Goal: Task Accomplishment & Management: Use online tool/utility

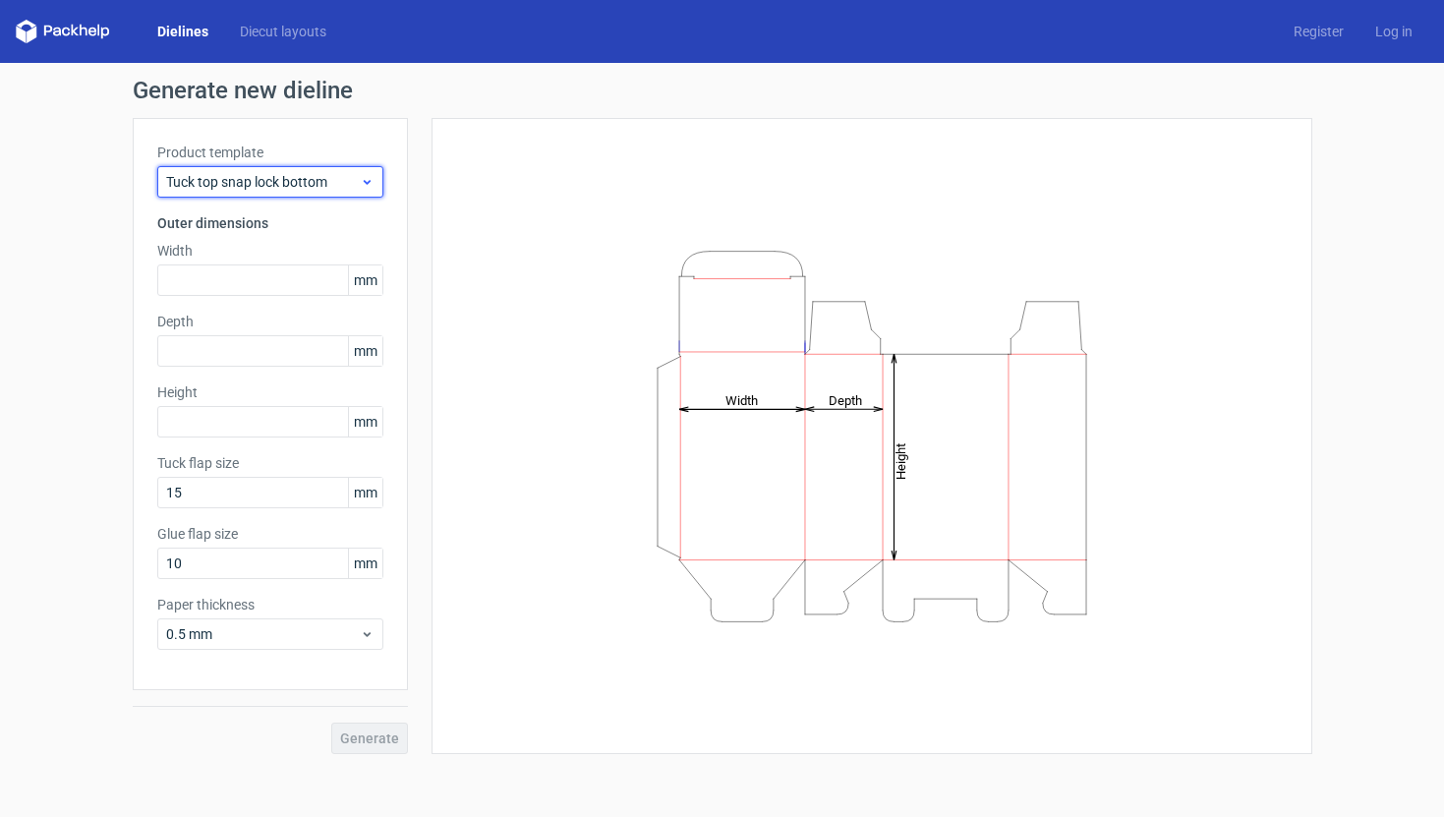
click at [311, 169] on div "Tuck top snap lock bottom" at bounding box center [270, 181] width 226 height 31
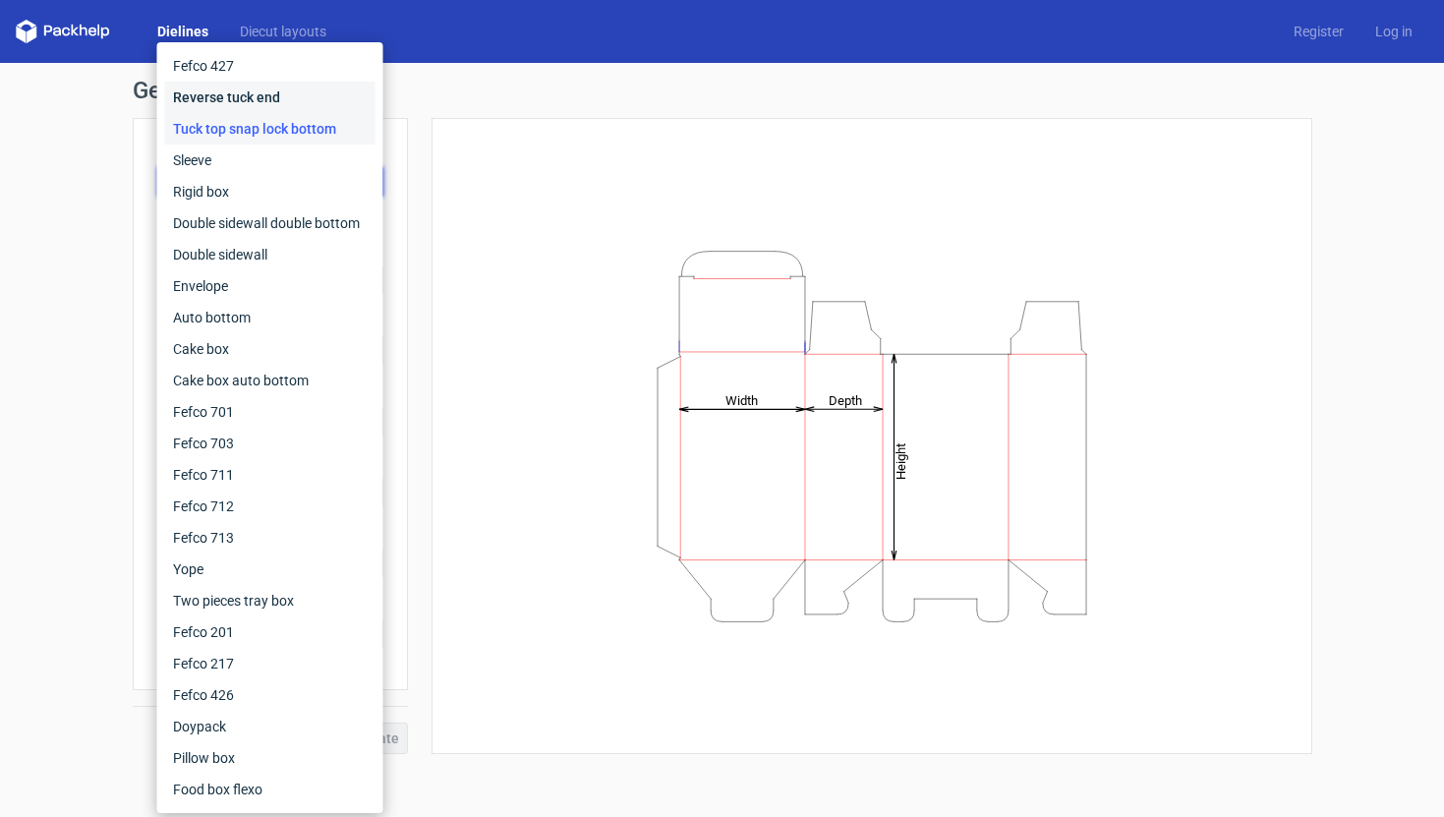
click at [272, 96] on div "Reverse tuck end" at bounding box center [270, 97] width 210 height 31
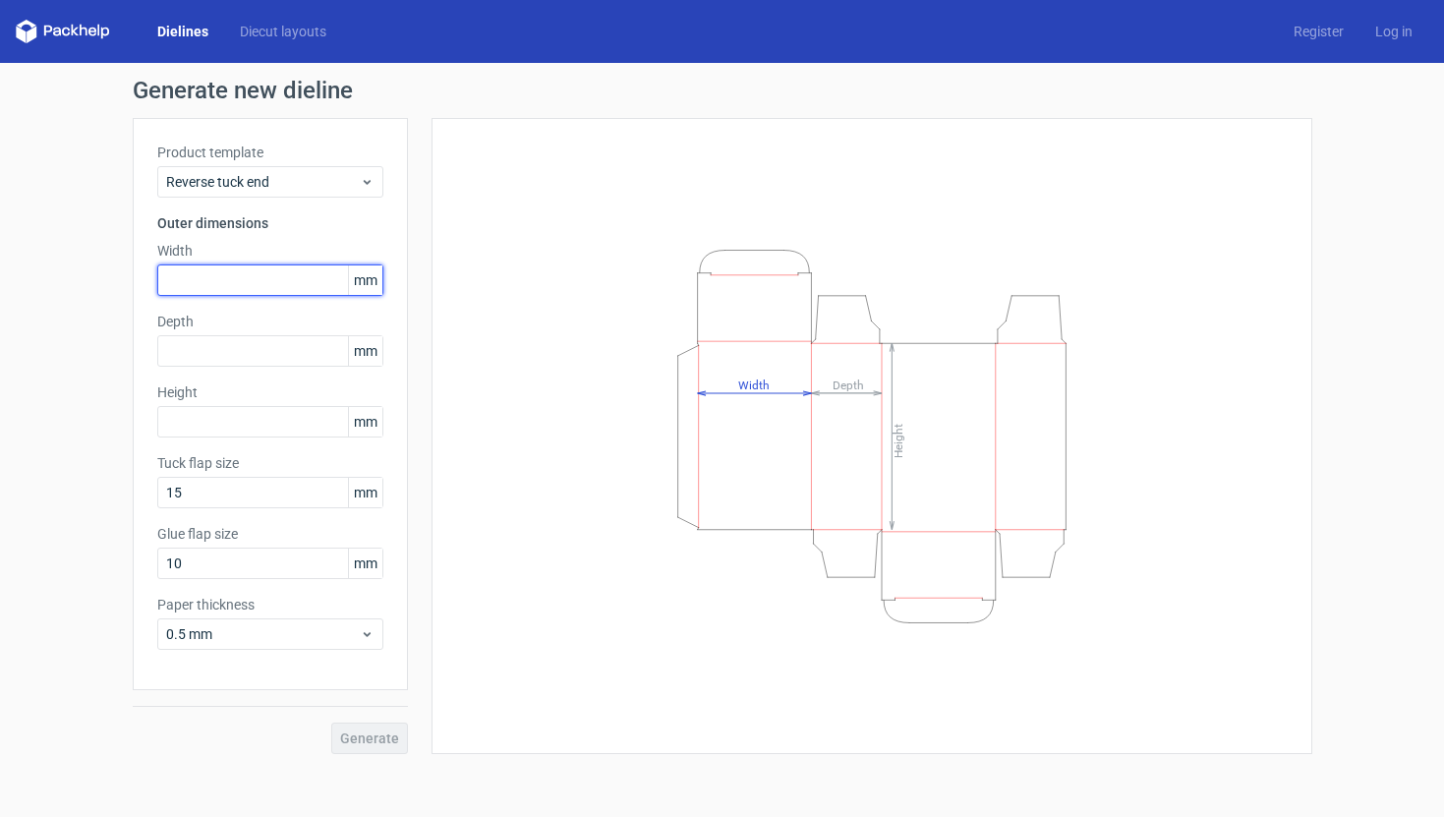
click at [281, 268] on input "text" at bounding box center [270, 279] width 226 height 31
click at [275, 284] on input "text" at bounding box center [270, 279] width 226 height 31
type input "62"
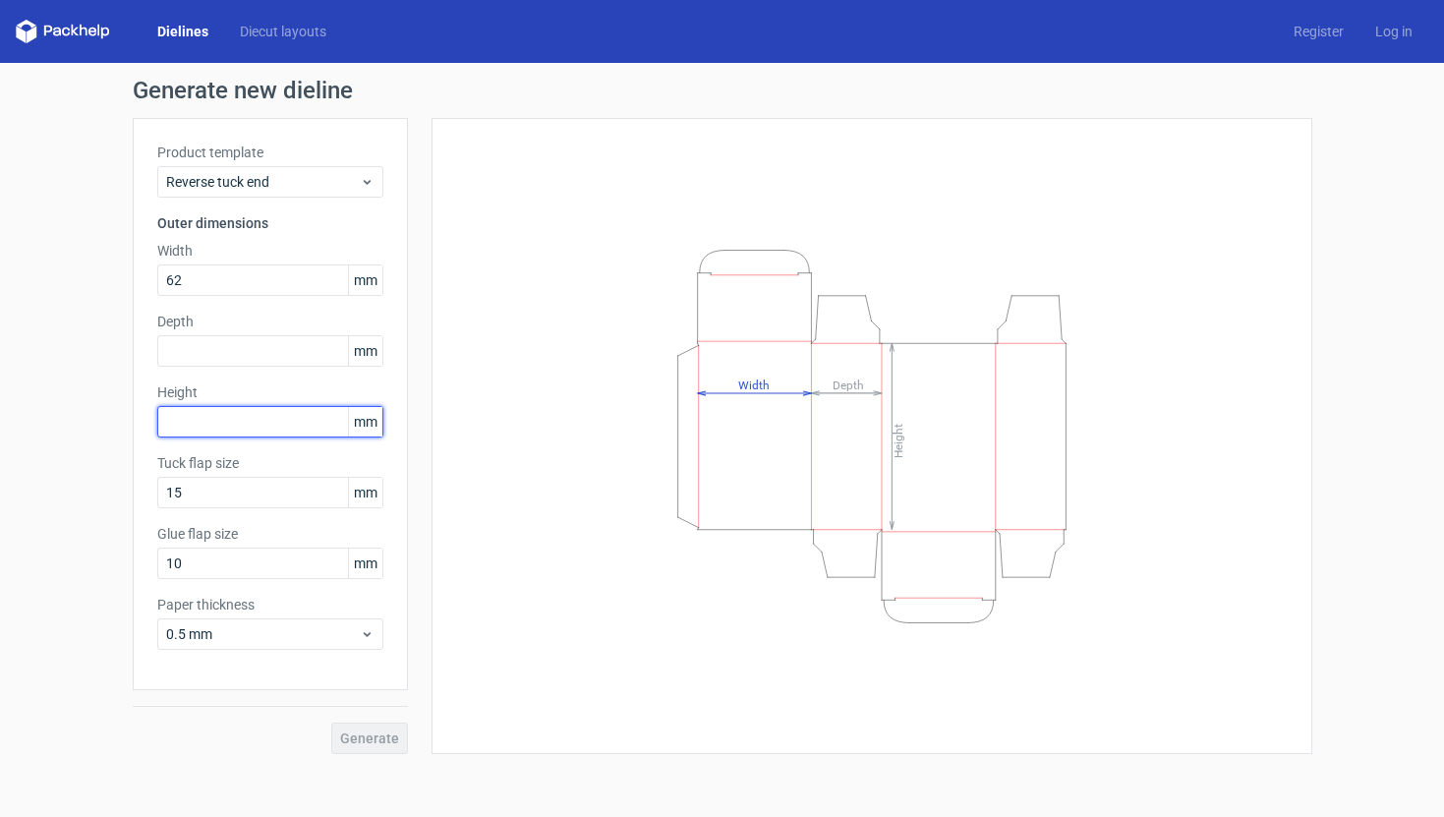
click at [273, 427] on input "text" at bounding box center [270, 421] width 226 height 31
type input "62"
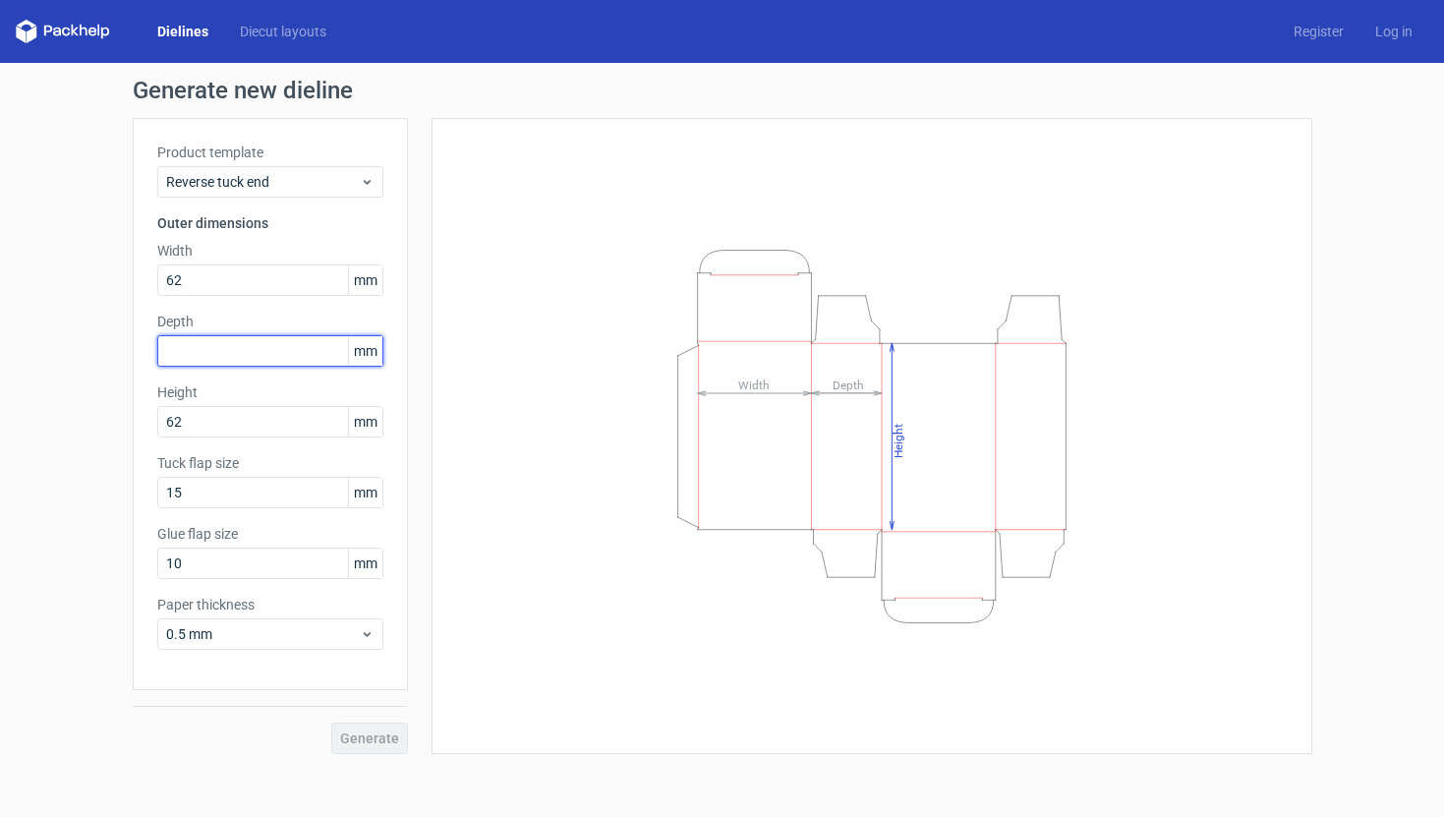
click at [276, 351] on input "text" at bounding box center [270, 350] width 226 height 31
type input "20"
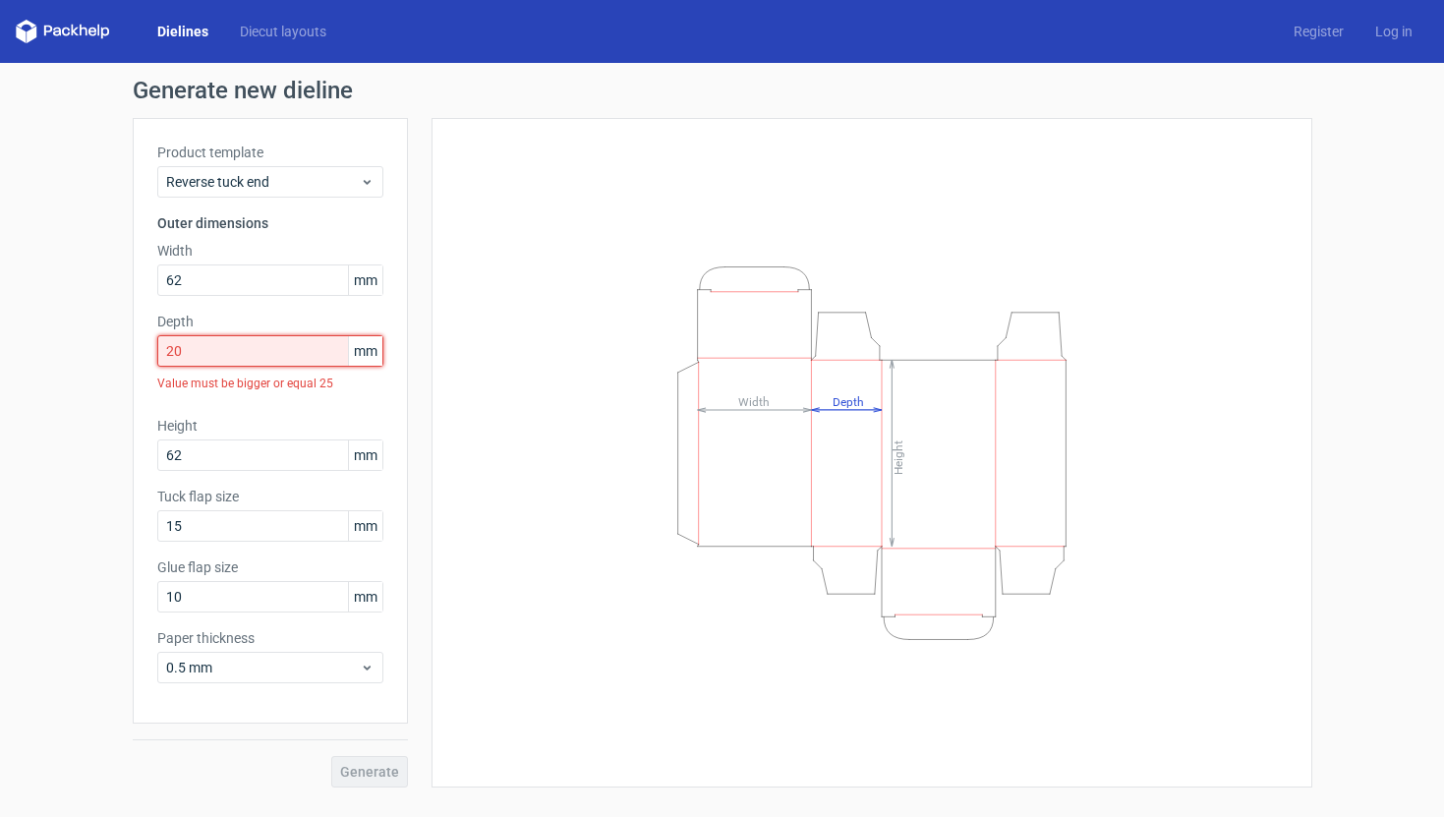
click at [312, 353] on input "20" at bounding box center [270, 350] width 226 height 31
click at [271, 520] on input "15" at bounding box center [270, 525] width 226 height 31
click at [289, 529] on input "15" at bounding box center [270, 525] width 226 height 31
type input "20"
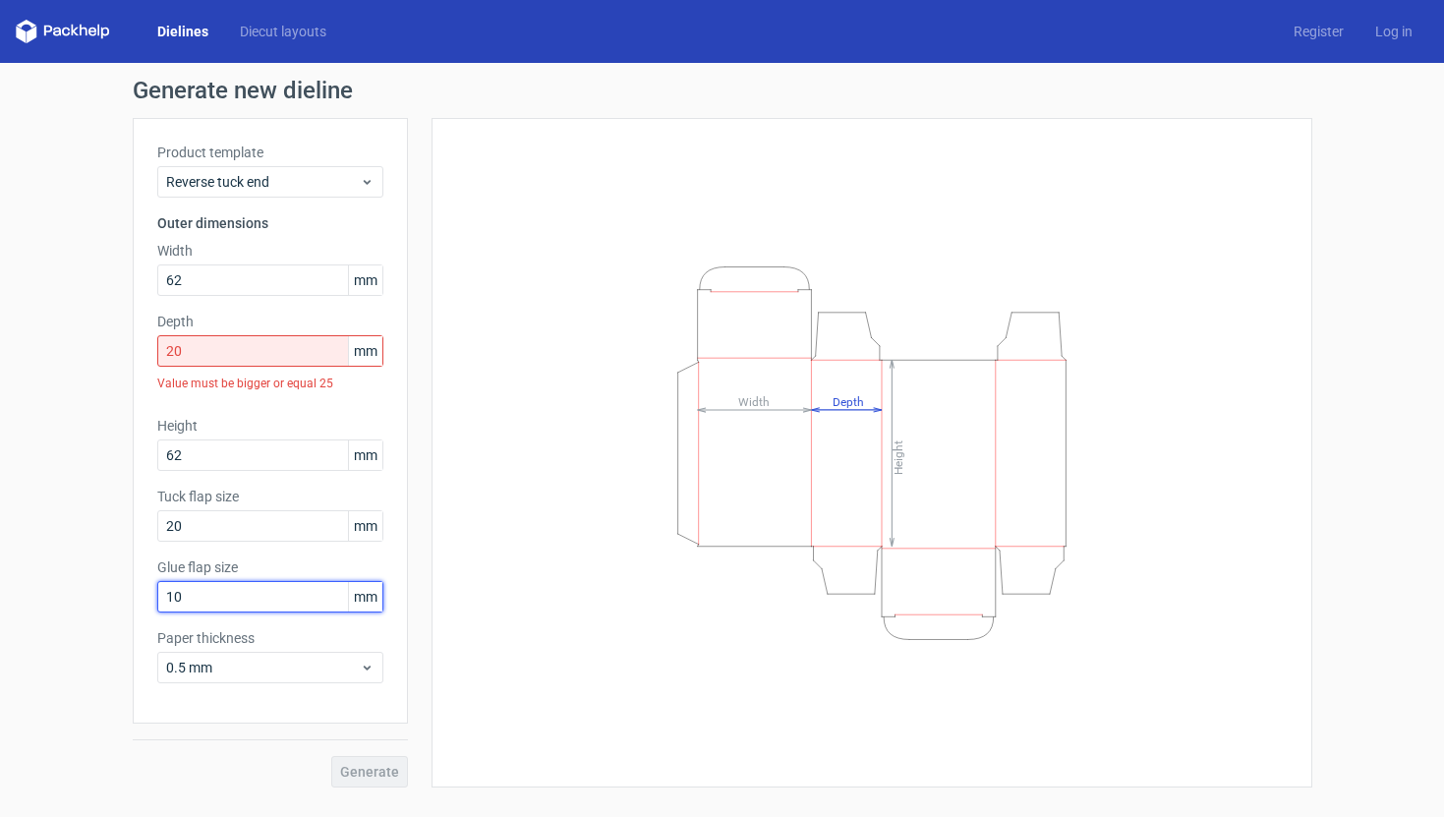
click at [262, 601] on input "10" at bounding box center [270, 596] width 226 height 31
type input "1"
type input "20"
click at [306, 683] on div "Product template Reverse tuck end Outer dimensions Width 62 mm Depth 20 mm Valu…" at bounding box center [270, 421] width 275 height 606
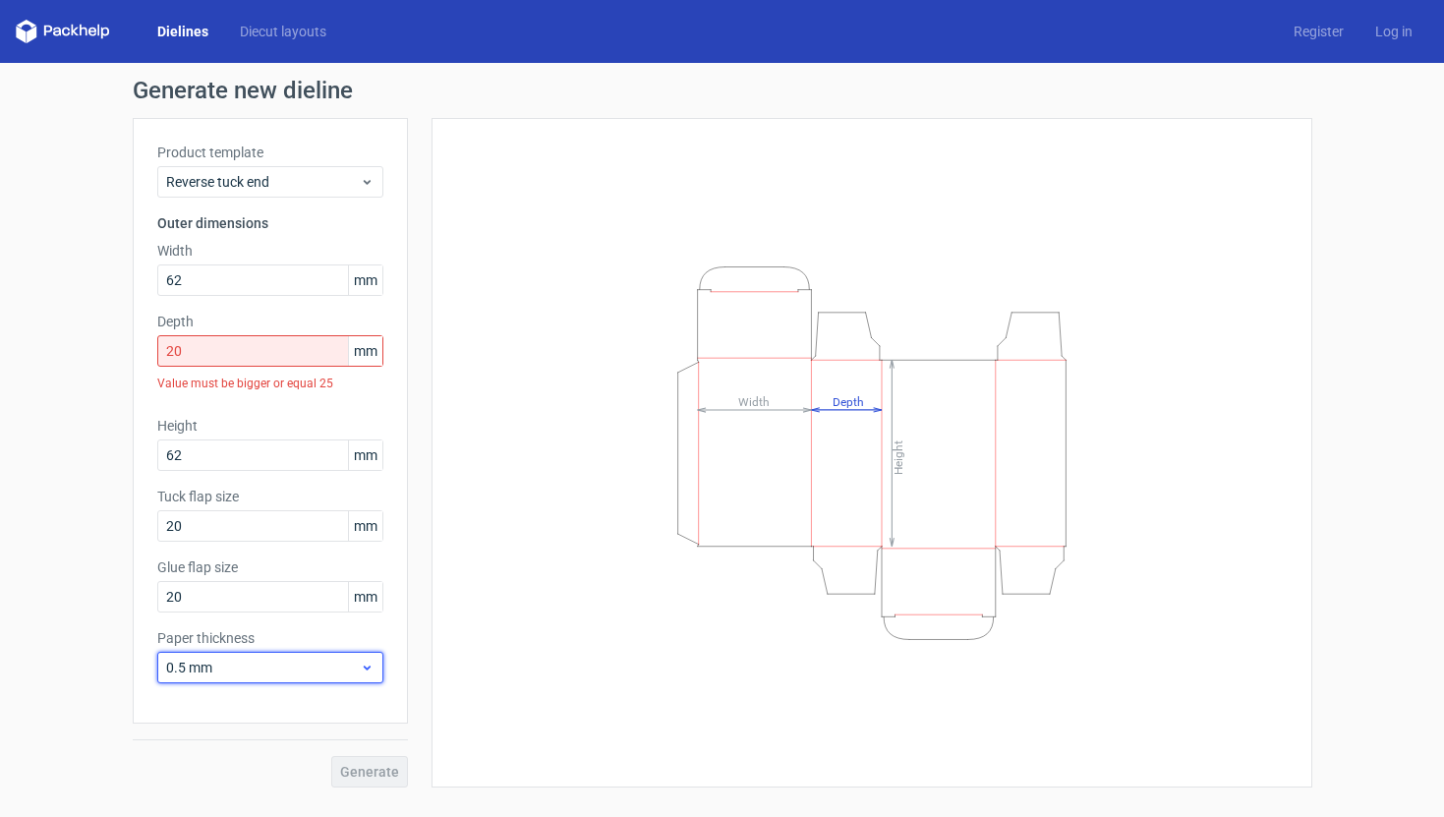
click at [317, 680] on div "0.5 mm" at bounding box center [270, 667] width 226 height 31
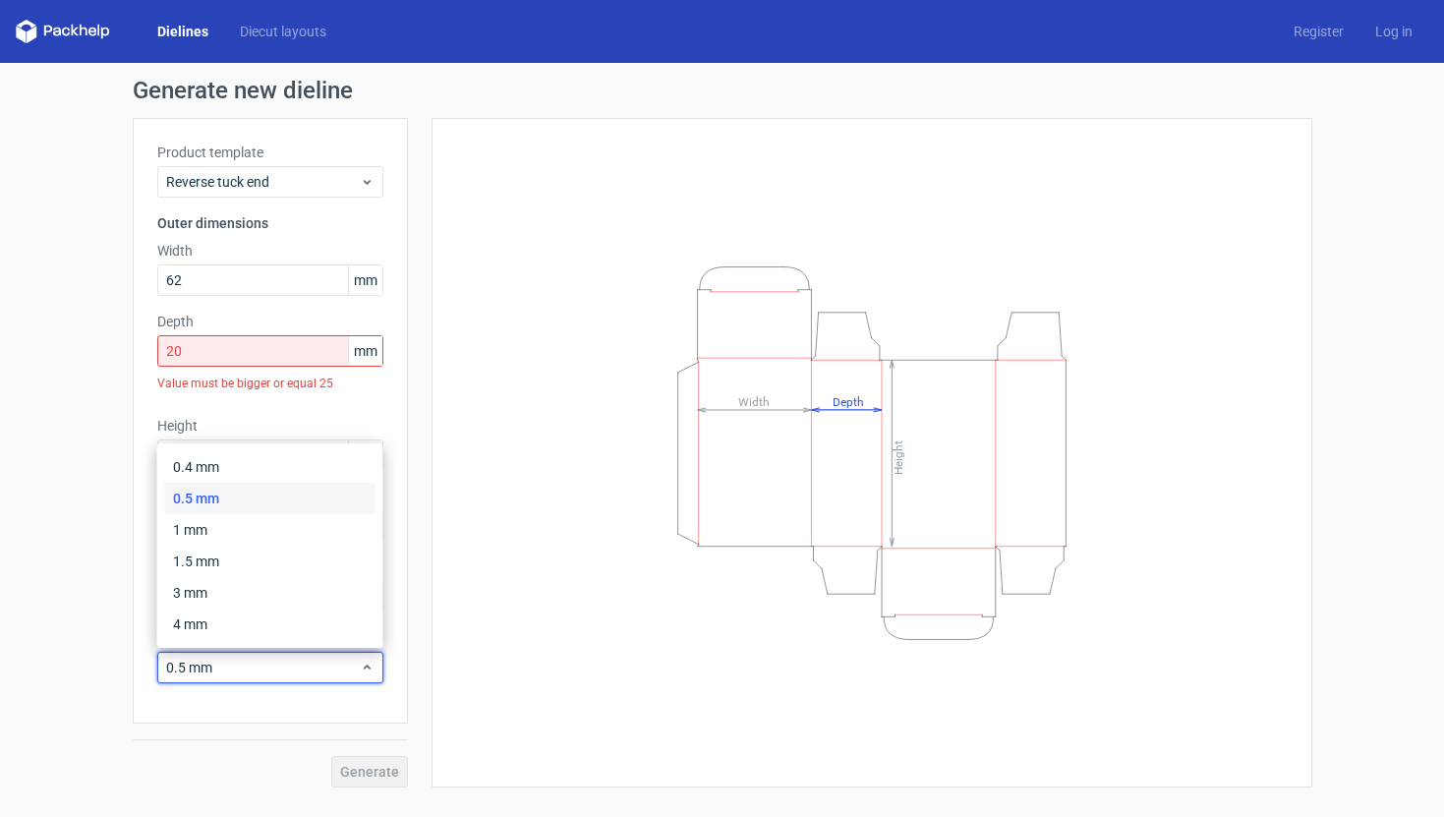
click at [286, 502] on div "0.5 mm" at bounding box center [270, 498] width 210 height 31
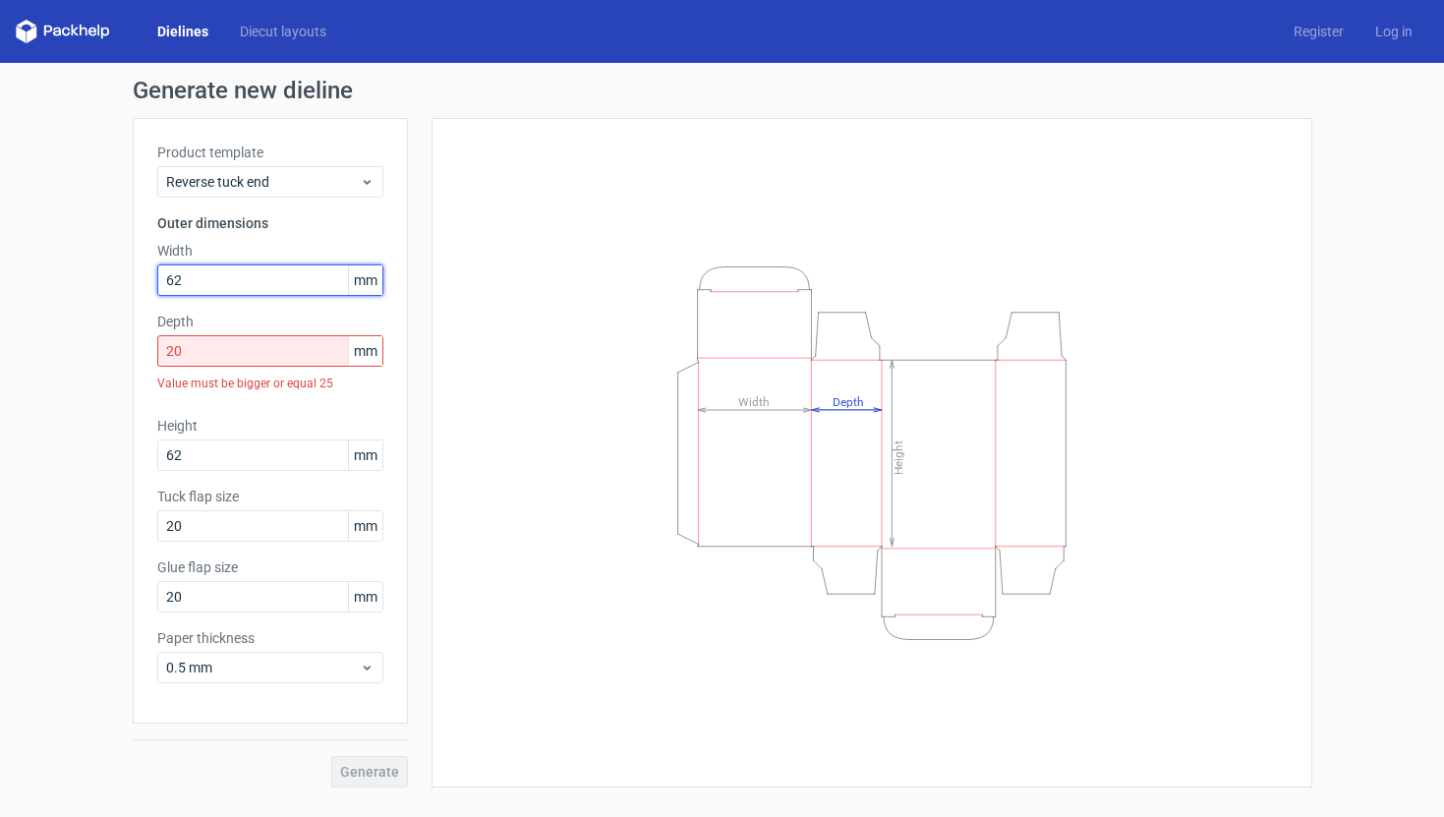
click at [250, 279] on input "62" at bounding box center [270, 279] width 226 height 31
click at [250, 446] on input "62" at bounding box center [270, 454] width 226 height 31
click at [237, 277] on input "62" at bounding box center [270, 279] width 226 height 31
type input "72"
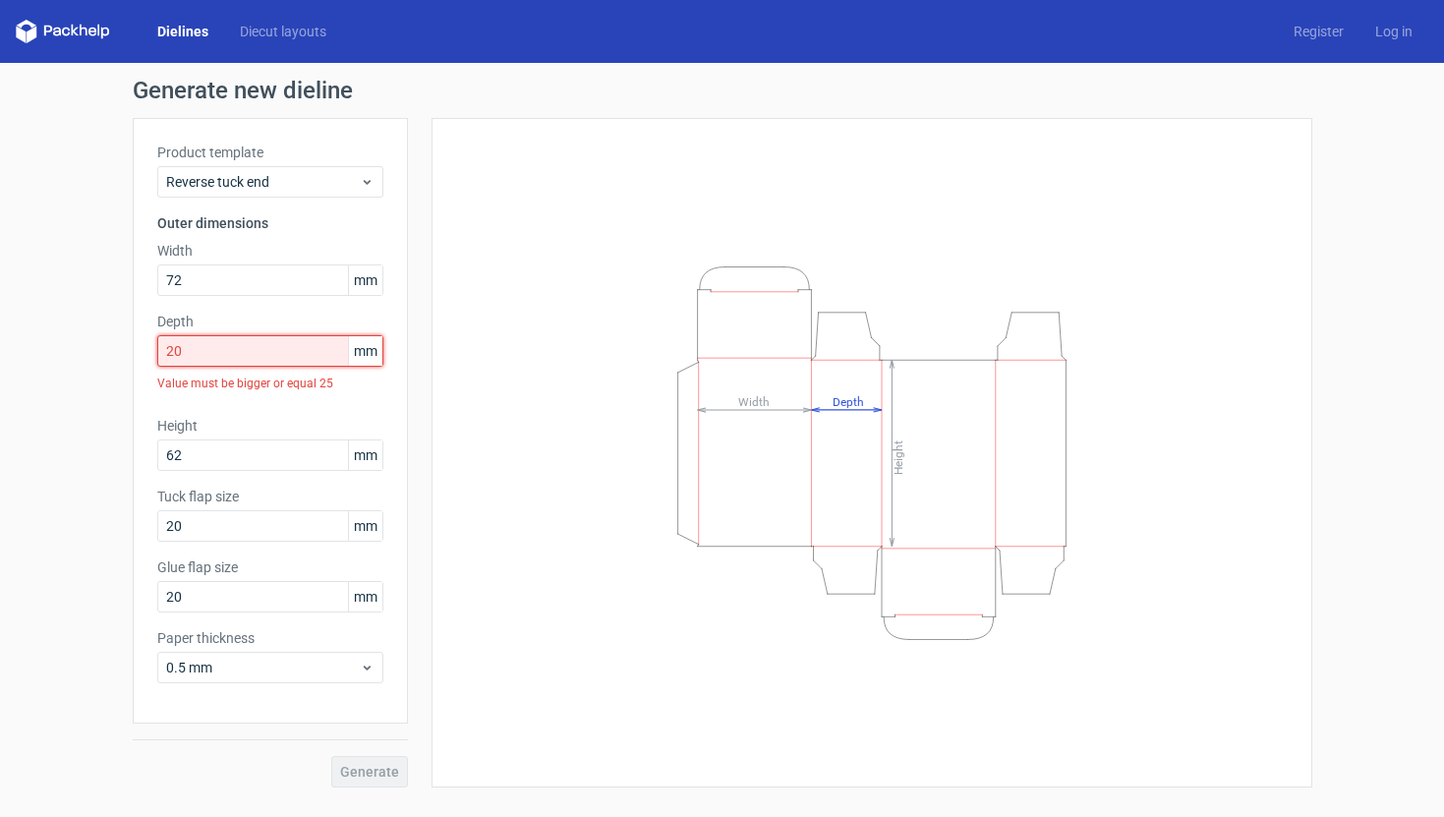
click at [256, 355] on input "20" at bounding box center [270, 350] width 226 height 31
type input "2"
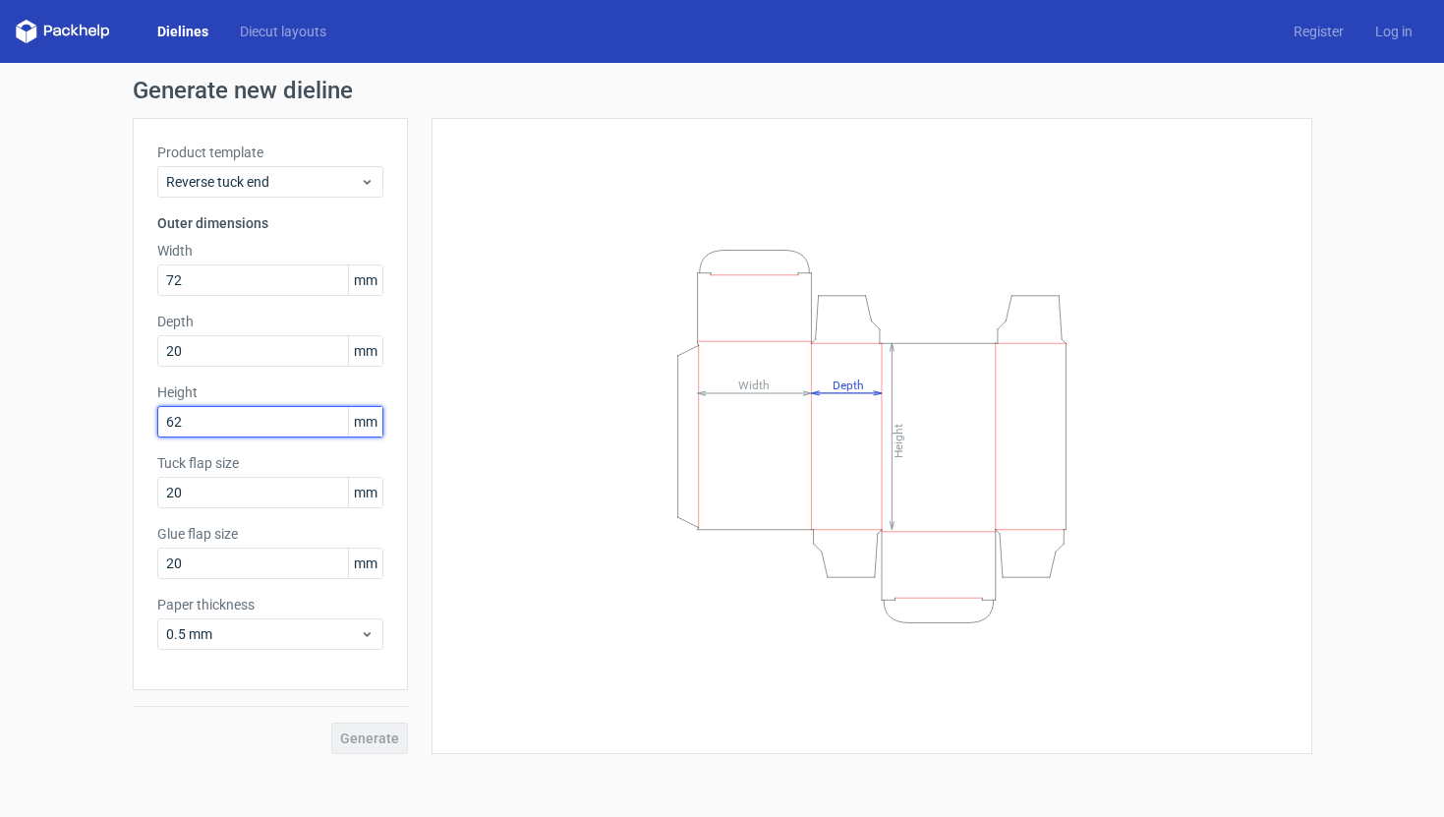
click at [254, 469] on div "Product template Reverse tuck end Outer dimensions Width 72 mm Depth 20 mm Heig…" at bounding box center [270, 404] width 275 height 572
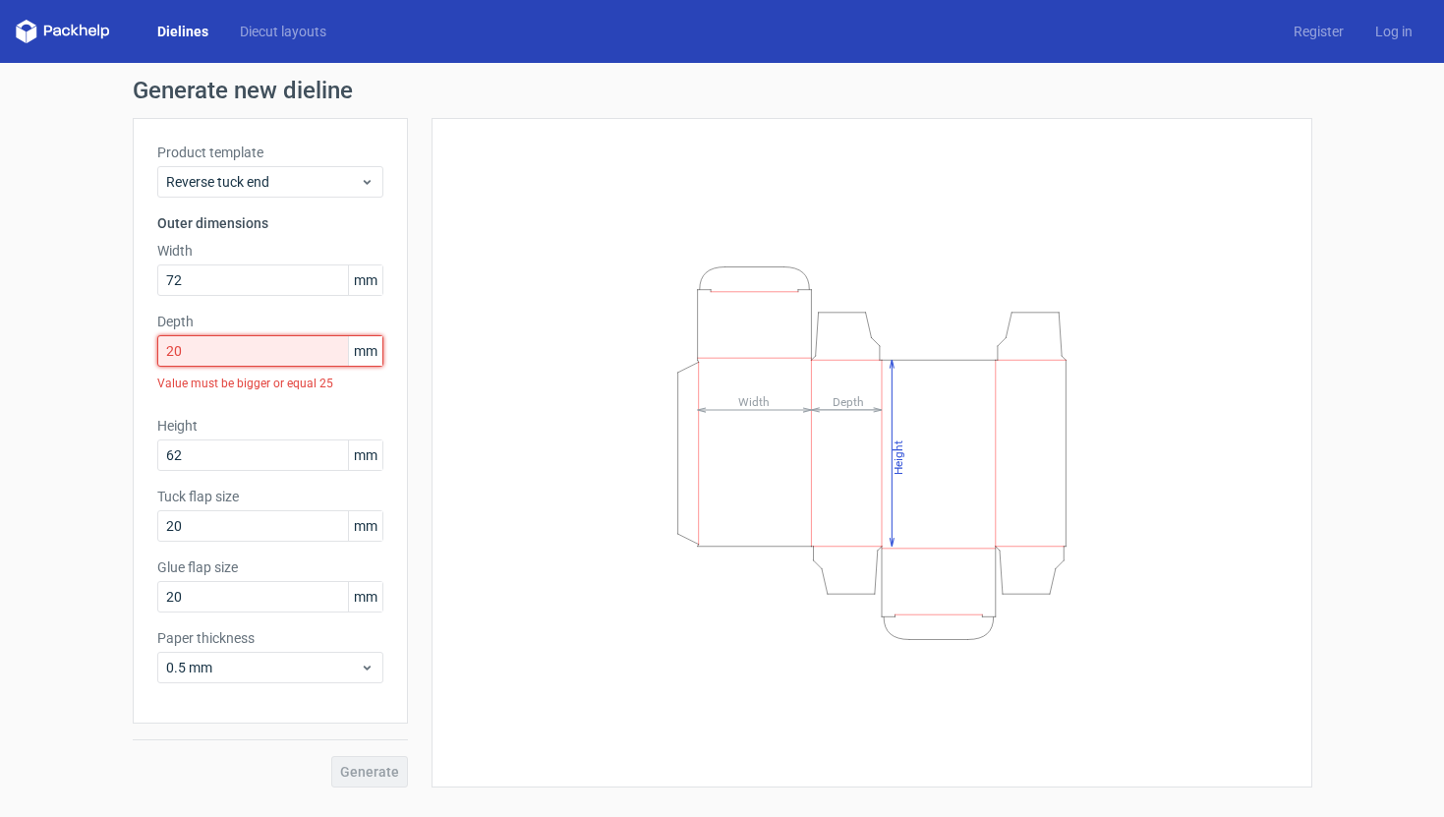
click at [235, 360] on input "20" at bounding box center [270, 350] width 226 height 31
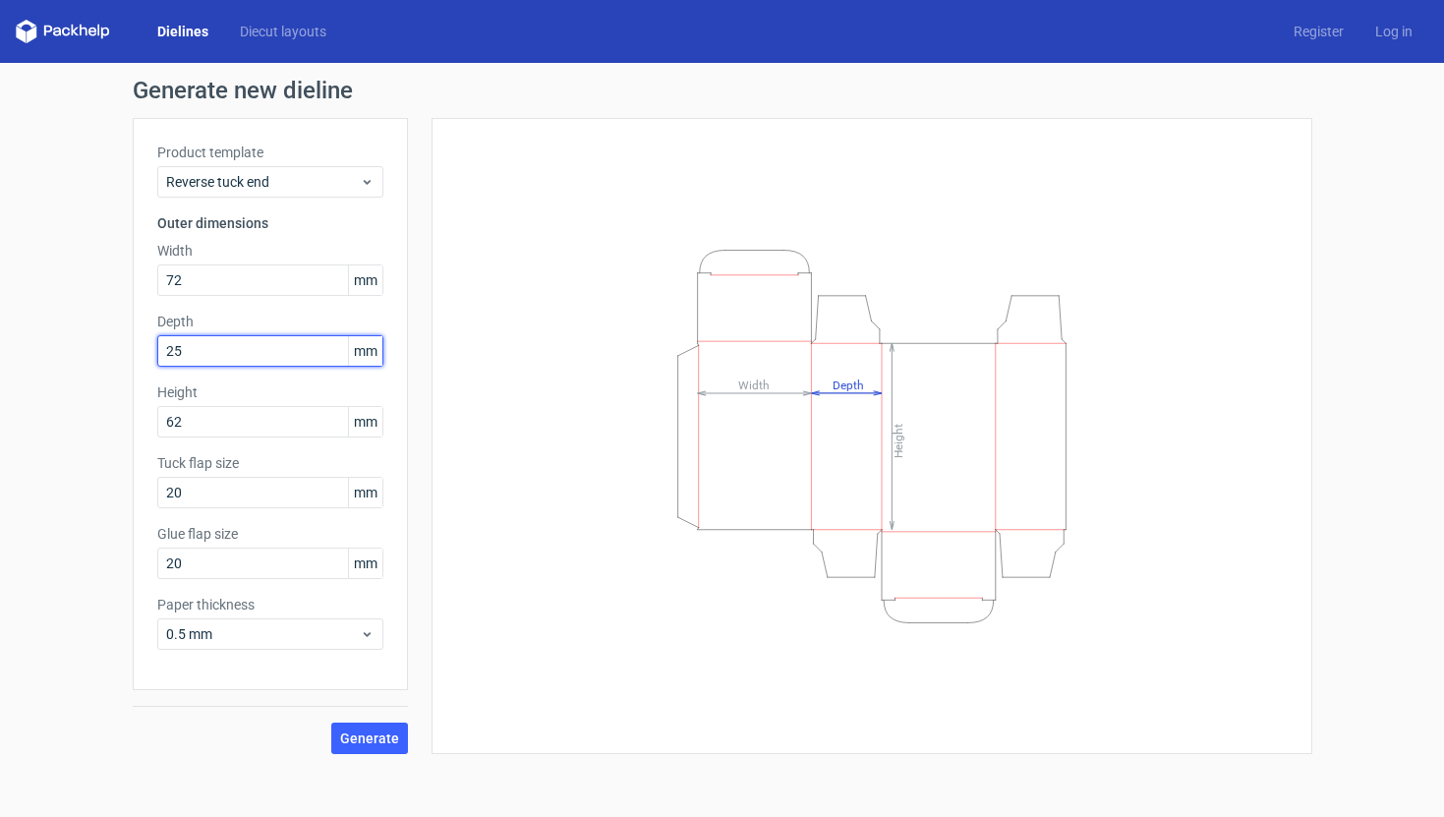
type input "25"
click at [393, 737] on span "Generate" at bounding box center [369, 738] width 59 height 14
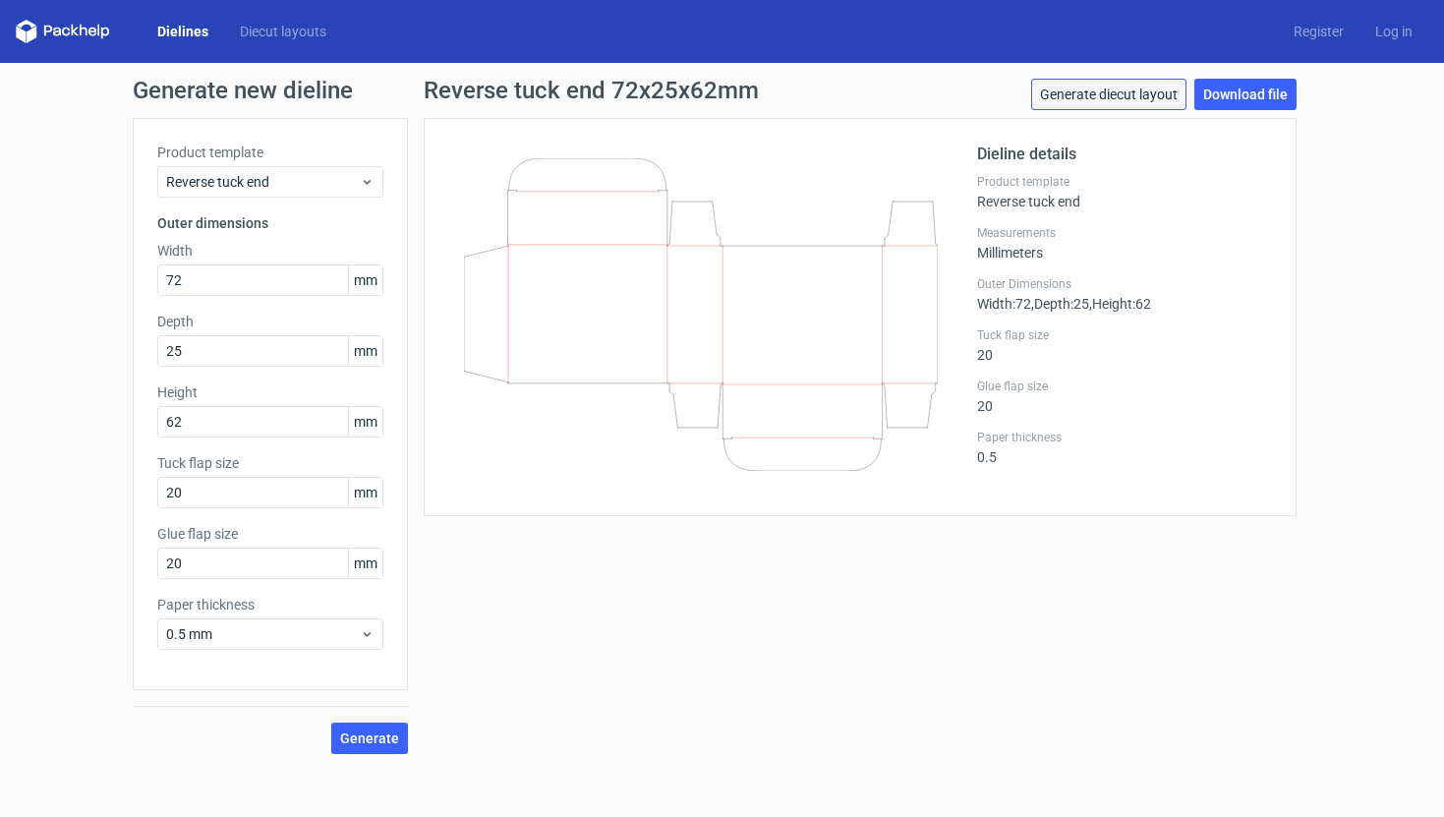
click at [1146, 99] on link "Generate diecut layout" at bounding box center [1108, 94] width 155 height 31
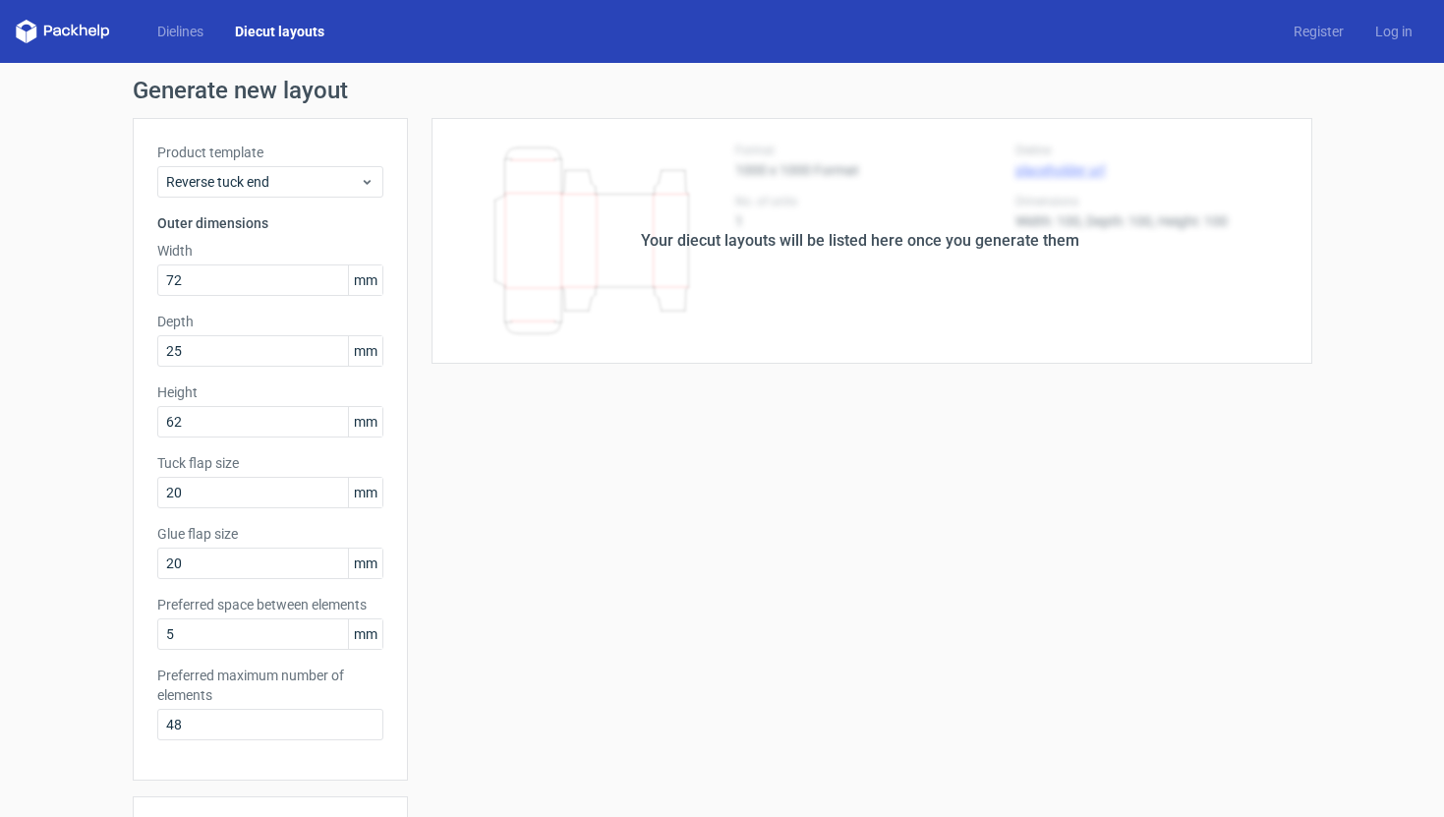
click at [1058, 257] on div "Your diecut layouts will be listed here once you generate them" at bounding box center [860, 241] width 904 height 246
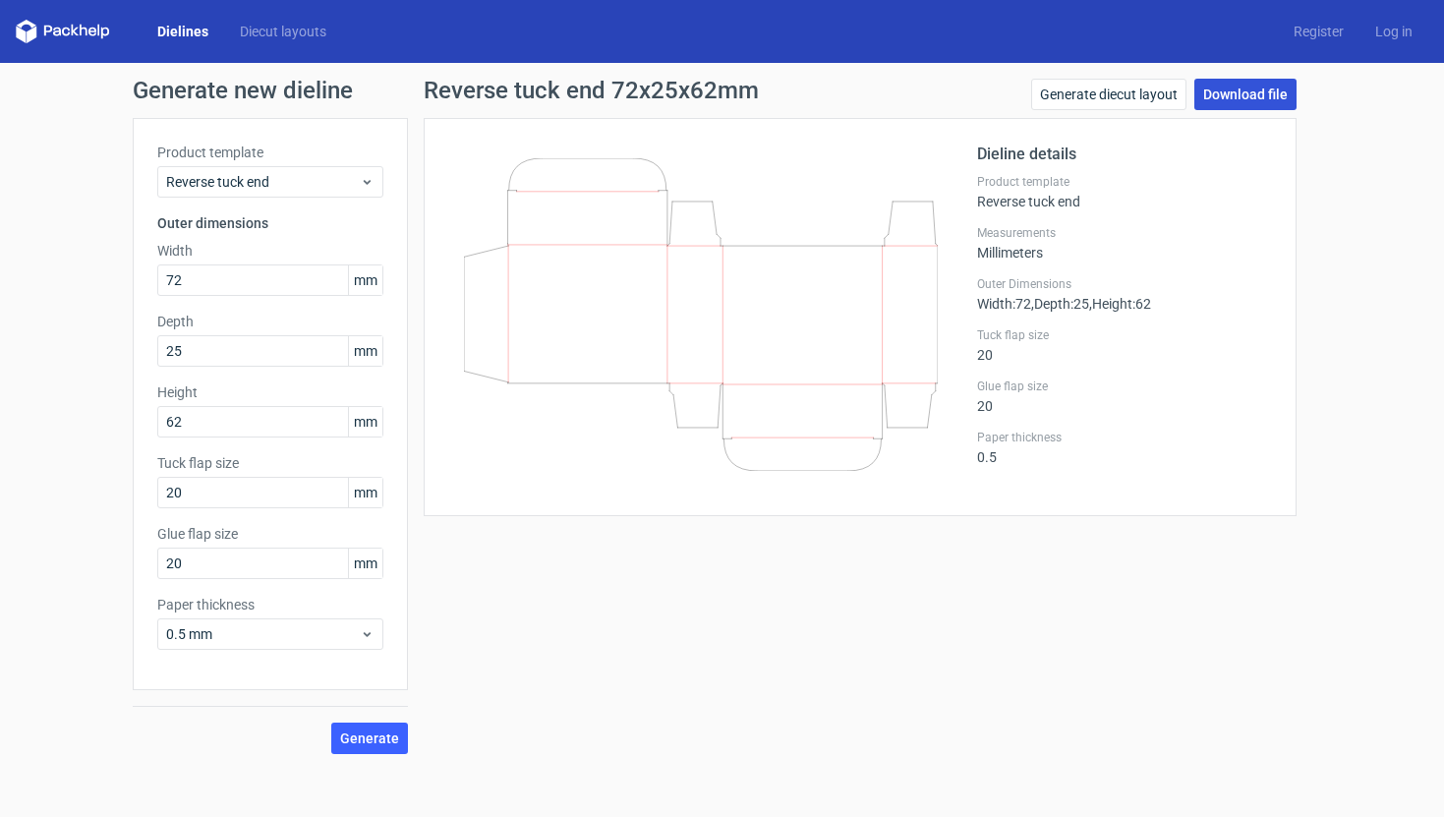
click at [1240, 80] on link "Download file" at bounding box center [1245, 94] width 102 height 31
